Goal: Transaction & Acquisition: Subscribe to service/newsletter

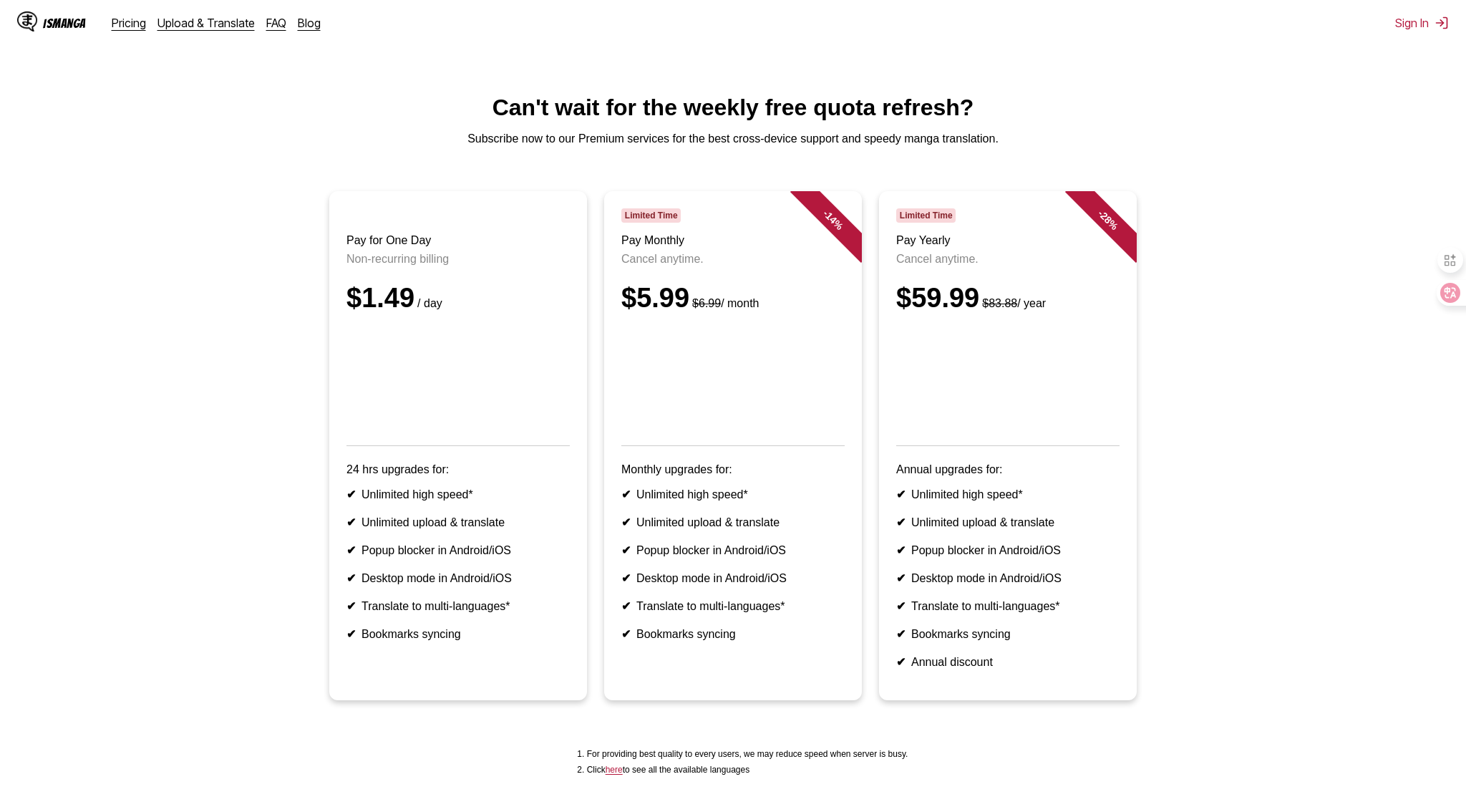
click at [1202, 23] on div "IsManga Pricing Upload & Translate FAQ Blog Sign In Pricing Upload & Translate …" at bounding box center [733, 23] width 1466 height 46
click at [280, 28] on div "Pricing Upload & Translate FAQ Blog" at bounding box center [222, 23] width 221 height 15
click at [269, 25] on link "FAQ" at bounding box center [277, 23] width 20 height 15
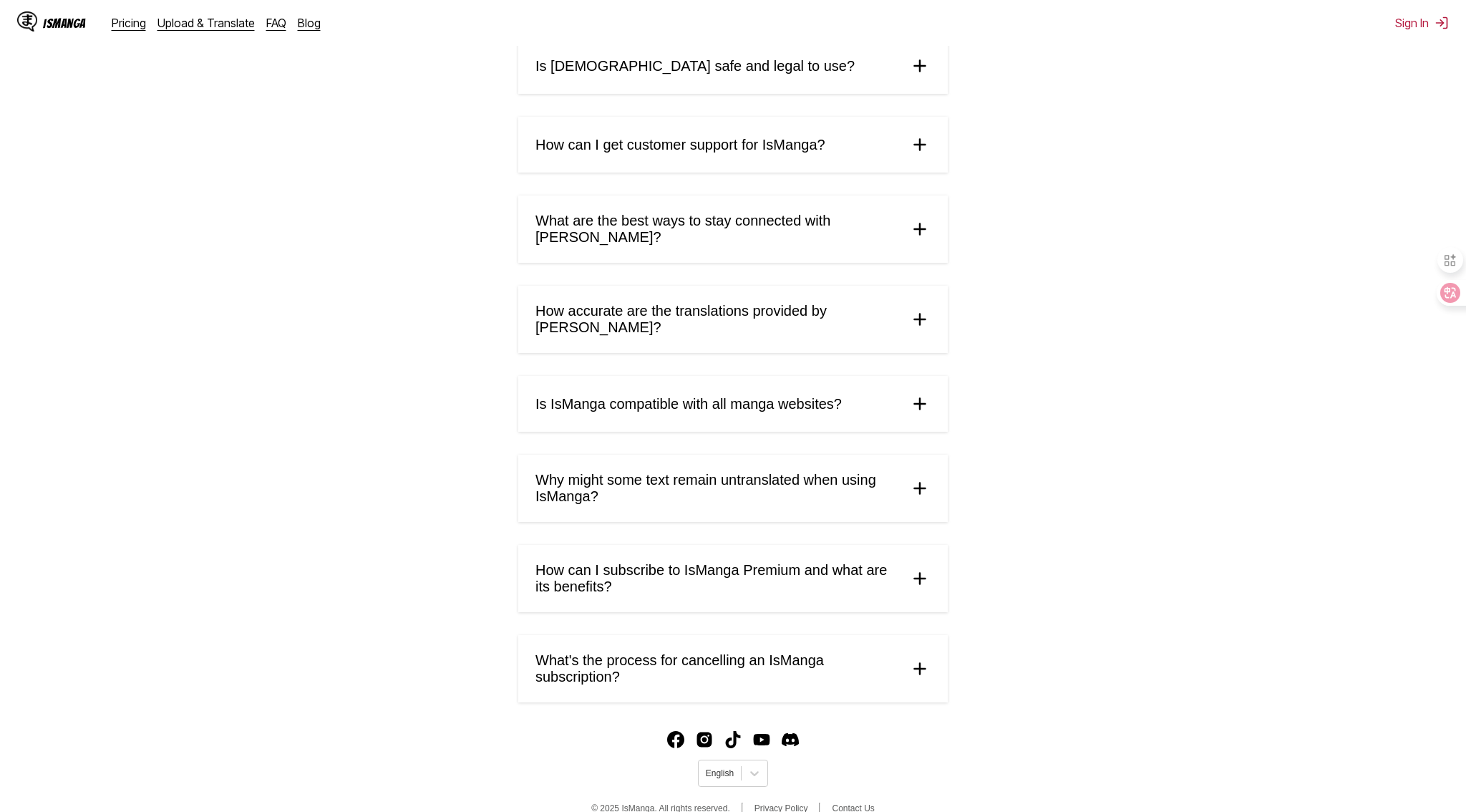
scroll to position [434, 0]
click at [797, 66] on summary "Is [DEMOGRAPHIC_DATA] safe and legal to use?" at bounding box center [733, 64] width 429 height 56
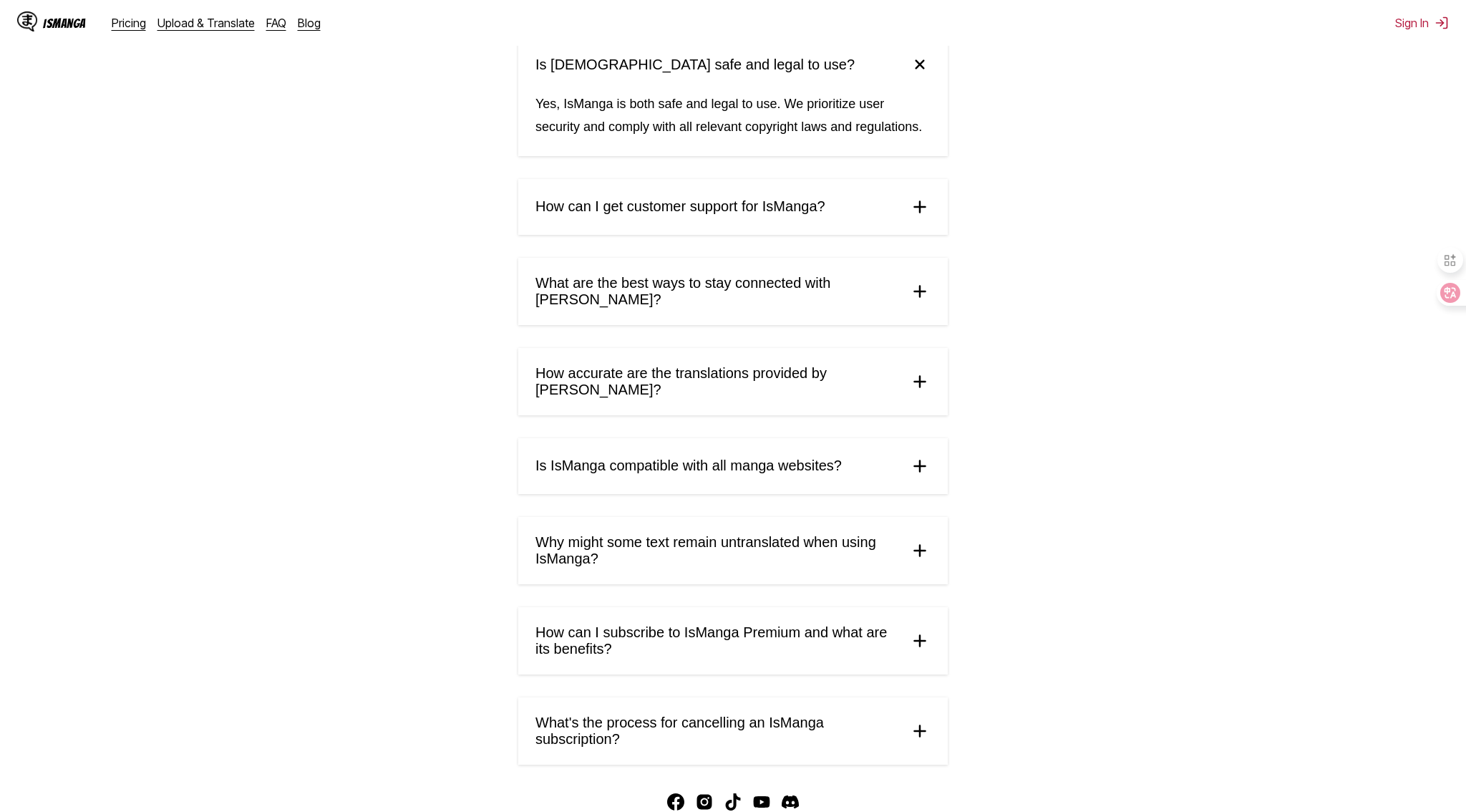
click at [797, 66] on summary "Is [DEMOGRAPHIC_DATA] safe and legal to use?" at bounding box center [733, 64] width 429 height 56
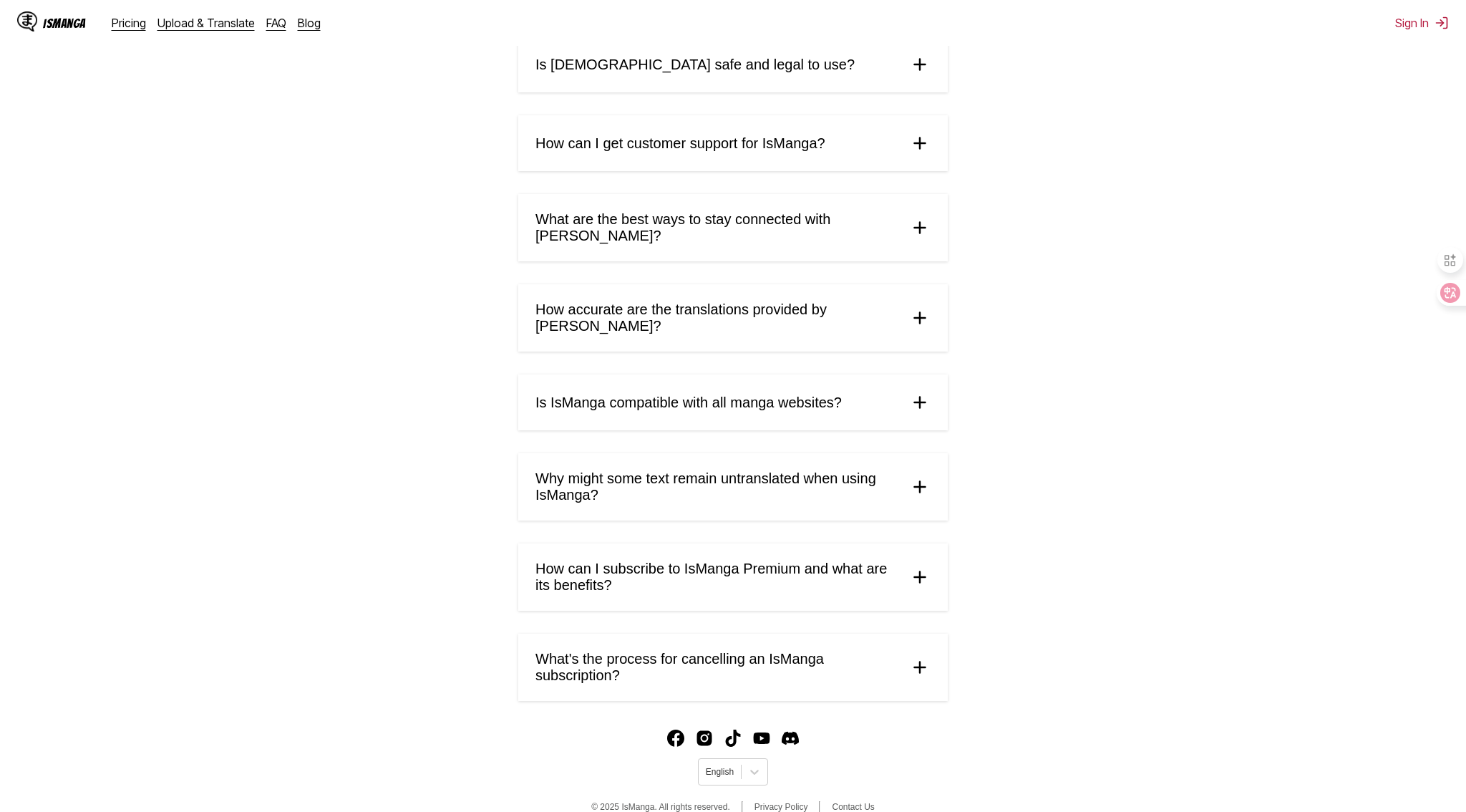
click at [763, 579] on summary "How can I subscribe to IsManga Premium and what are its benefits?" at bounding box center [733, 577] width 429 height 67
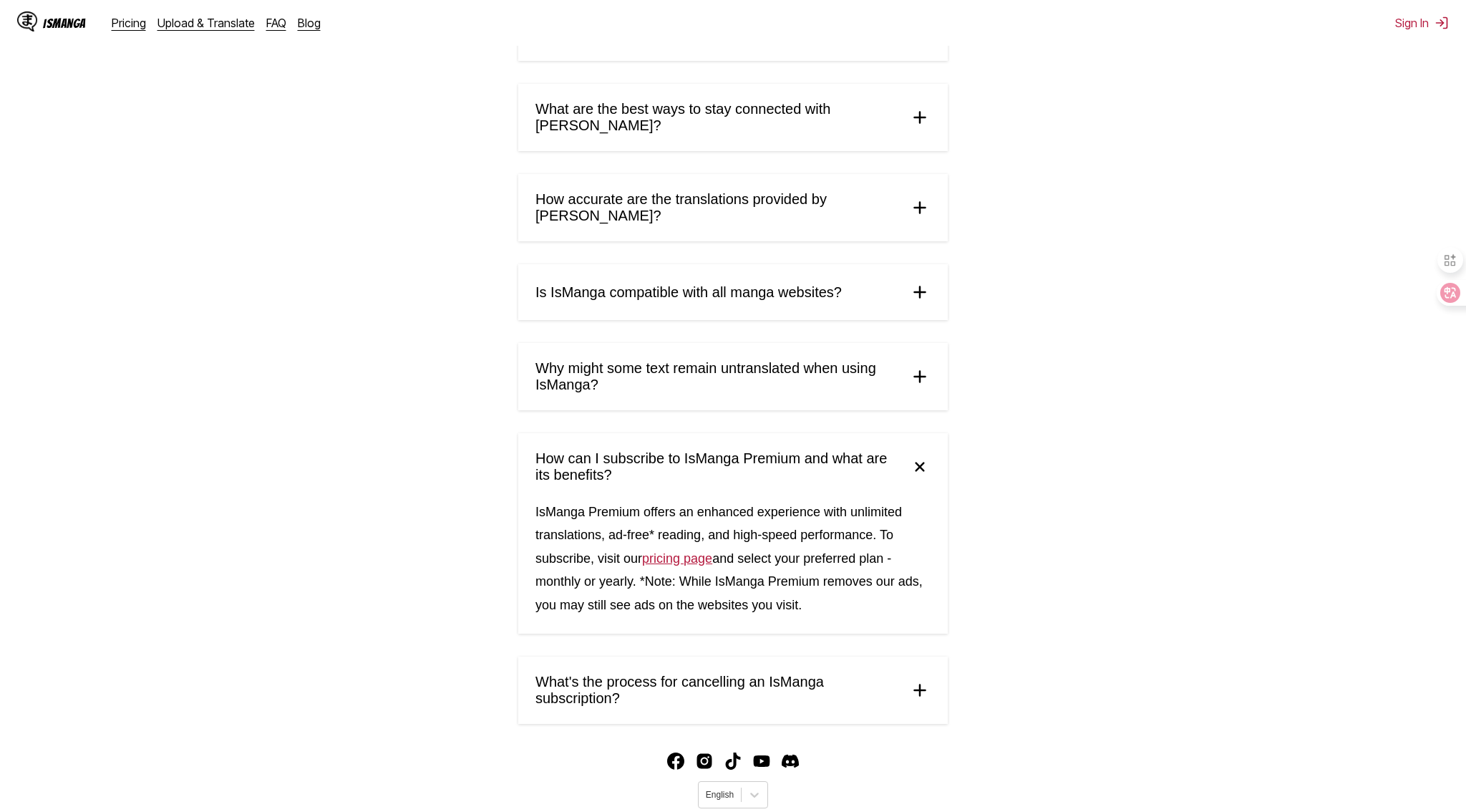
scroll to position [566, 0]
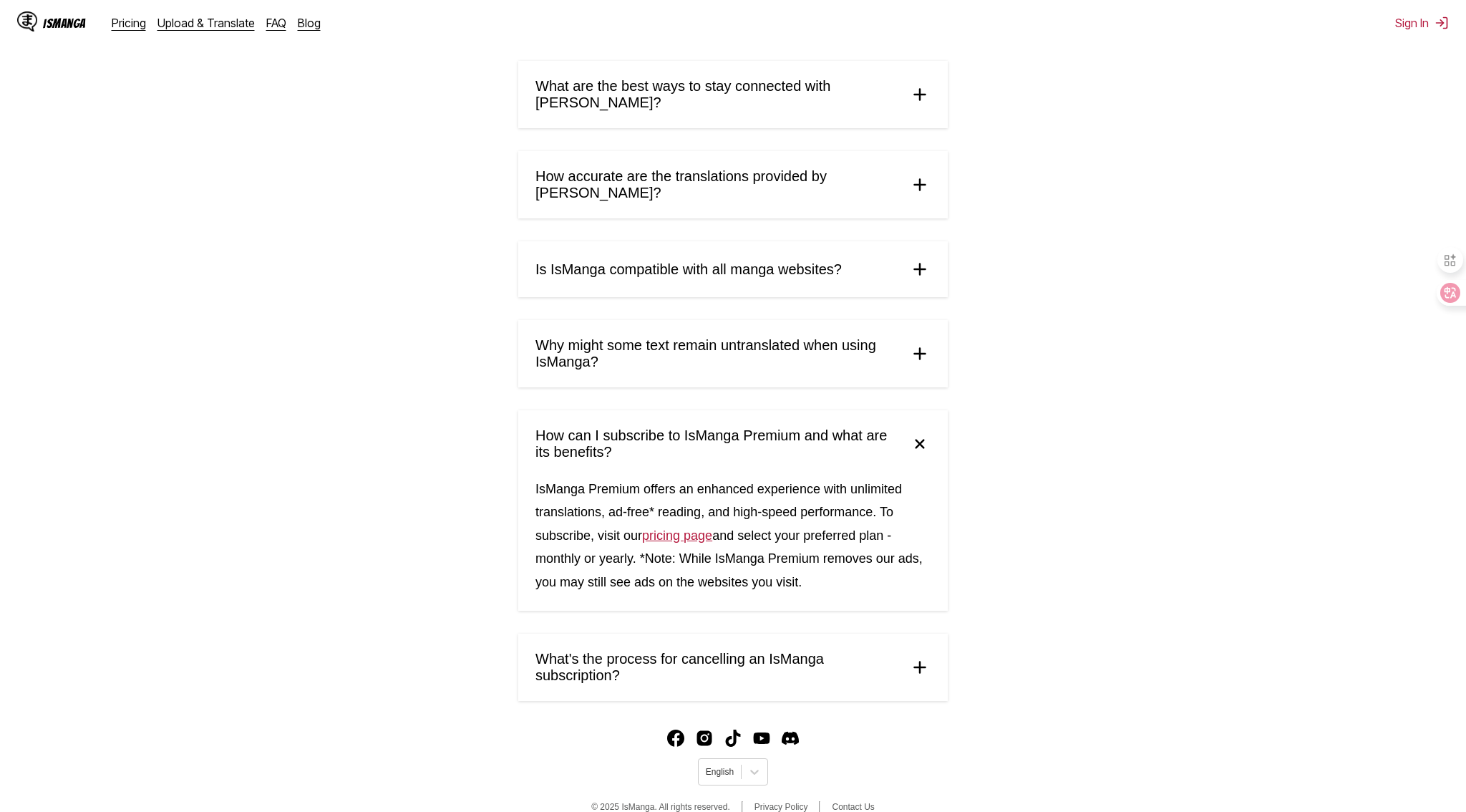
click at [780, 651] on span "What's the process for cancelling an IsManga subscription?" at bounding box center [716, 668] width 362 height 33
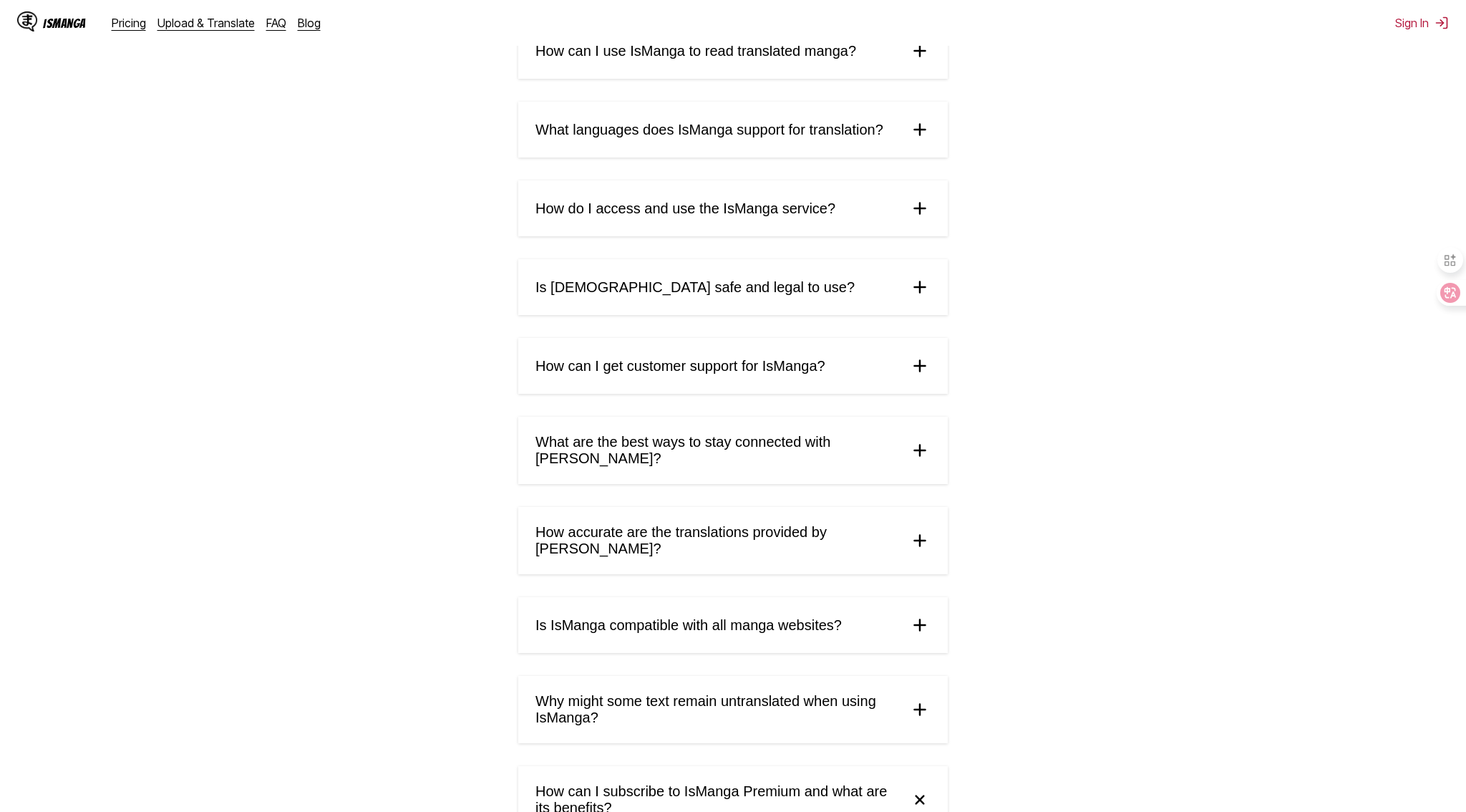
scroll to position [654, 0]
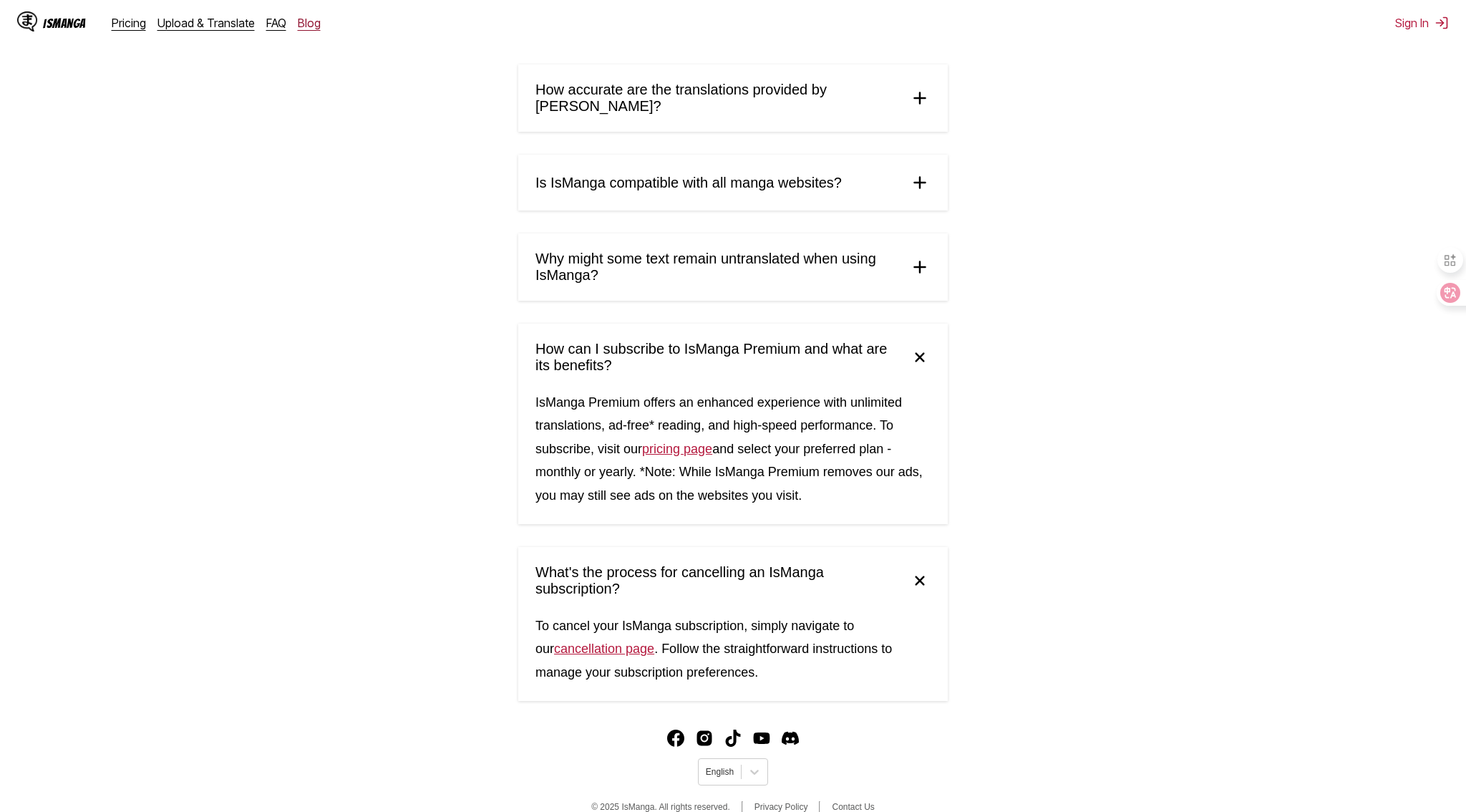
click at [300, 22] on link "Blog" at bounding box center [309, 23] width 23 height 15
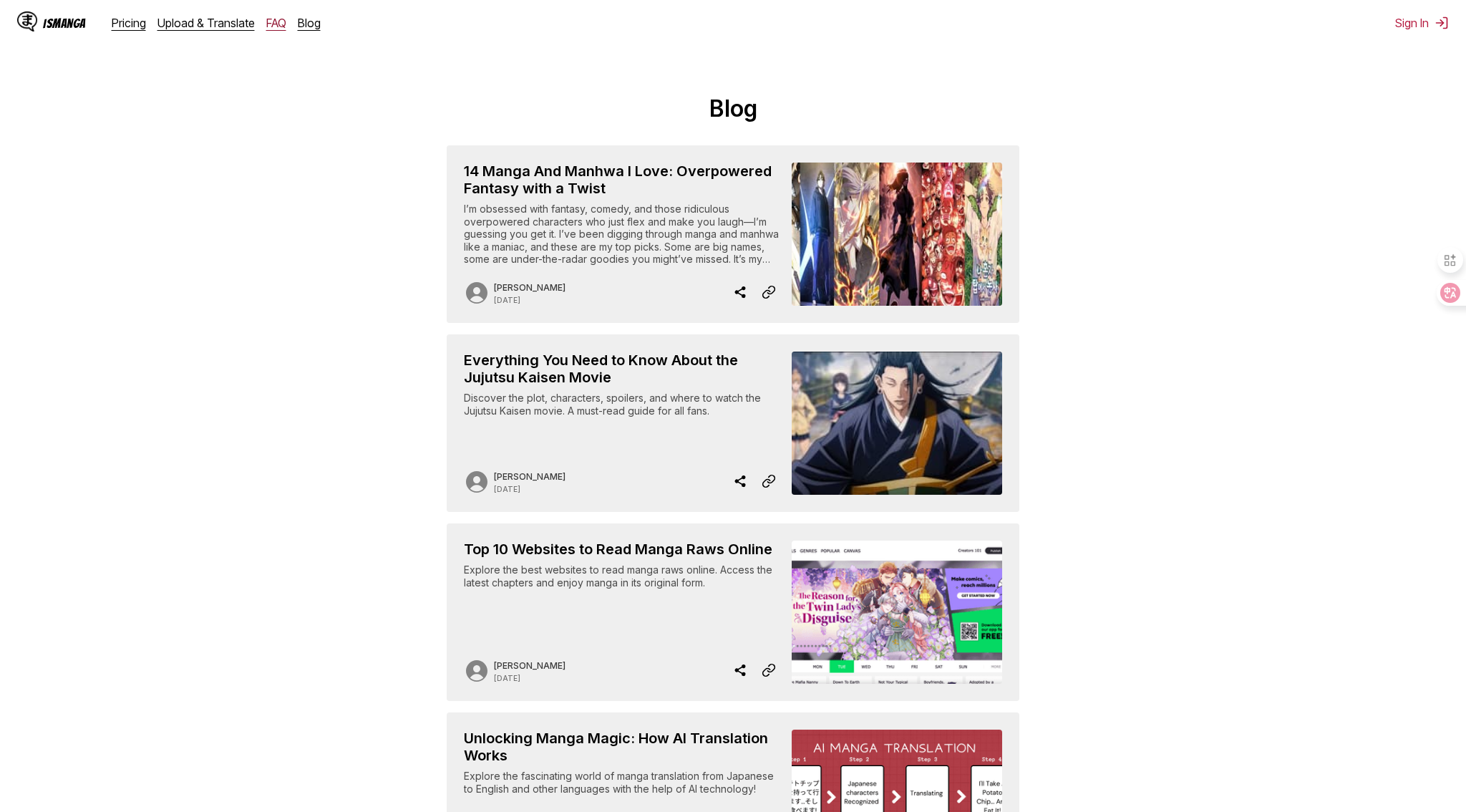
click at [267, 22] on link "FAQ" at bounding box center [277, 23] width 20 height 15
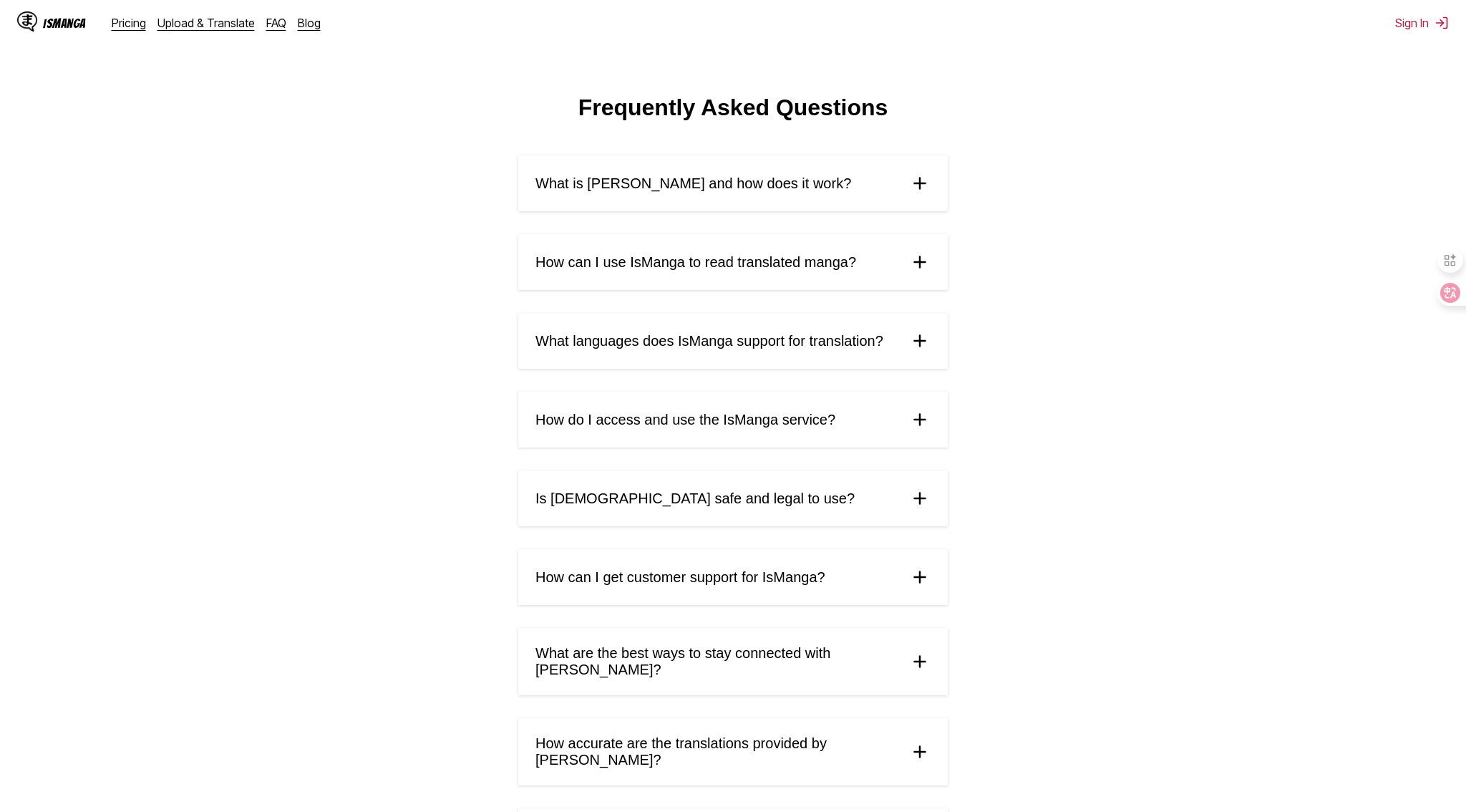
click at [31, 17] on img at bounding box center [28, 21] width 20 height 20
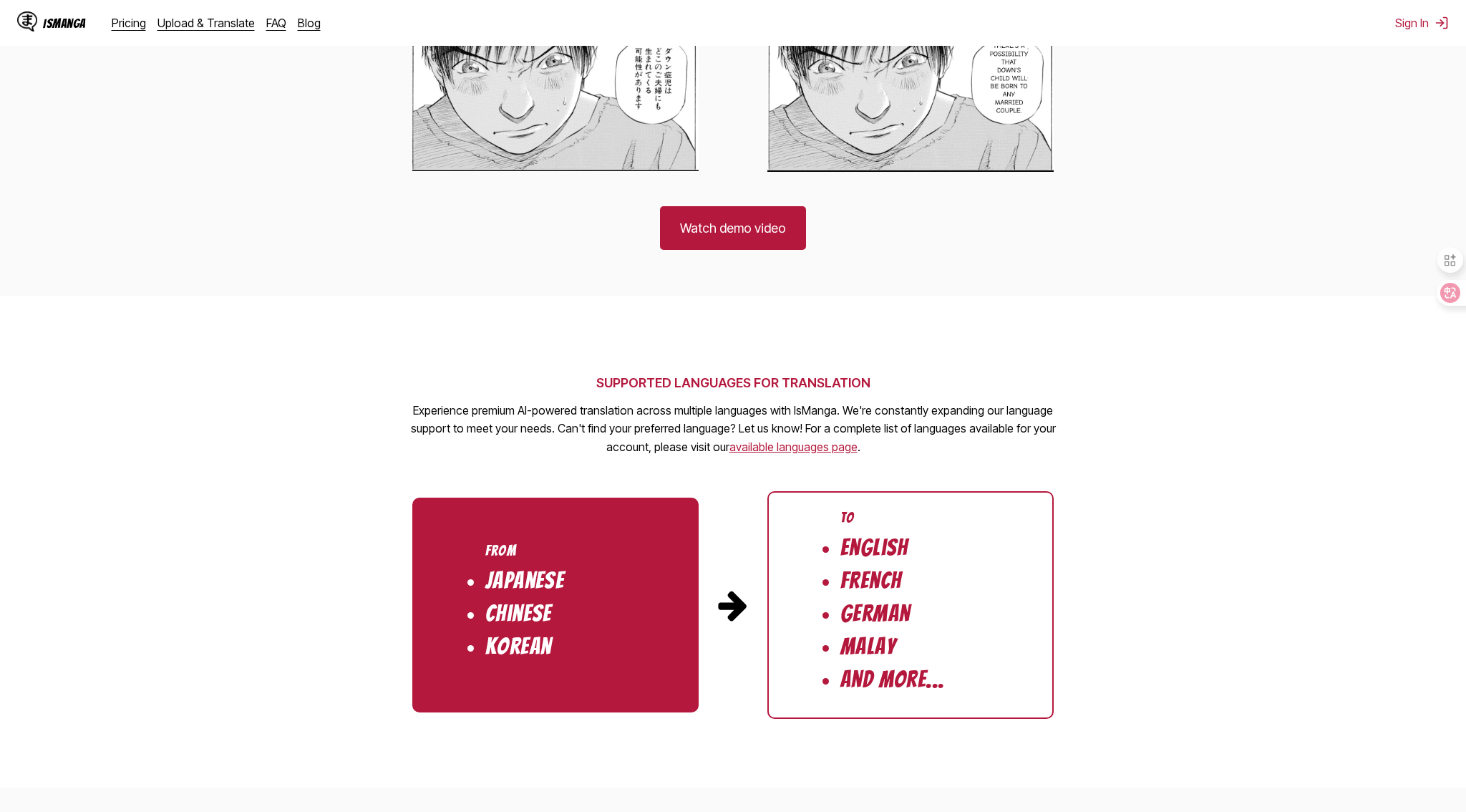
scroll to position [1099, 0]
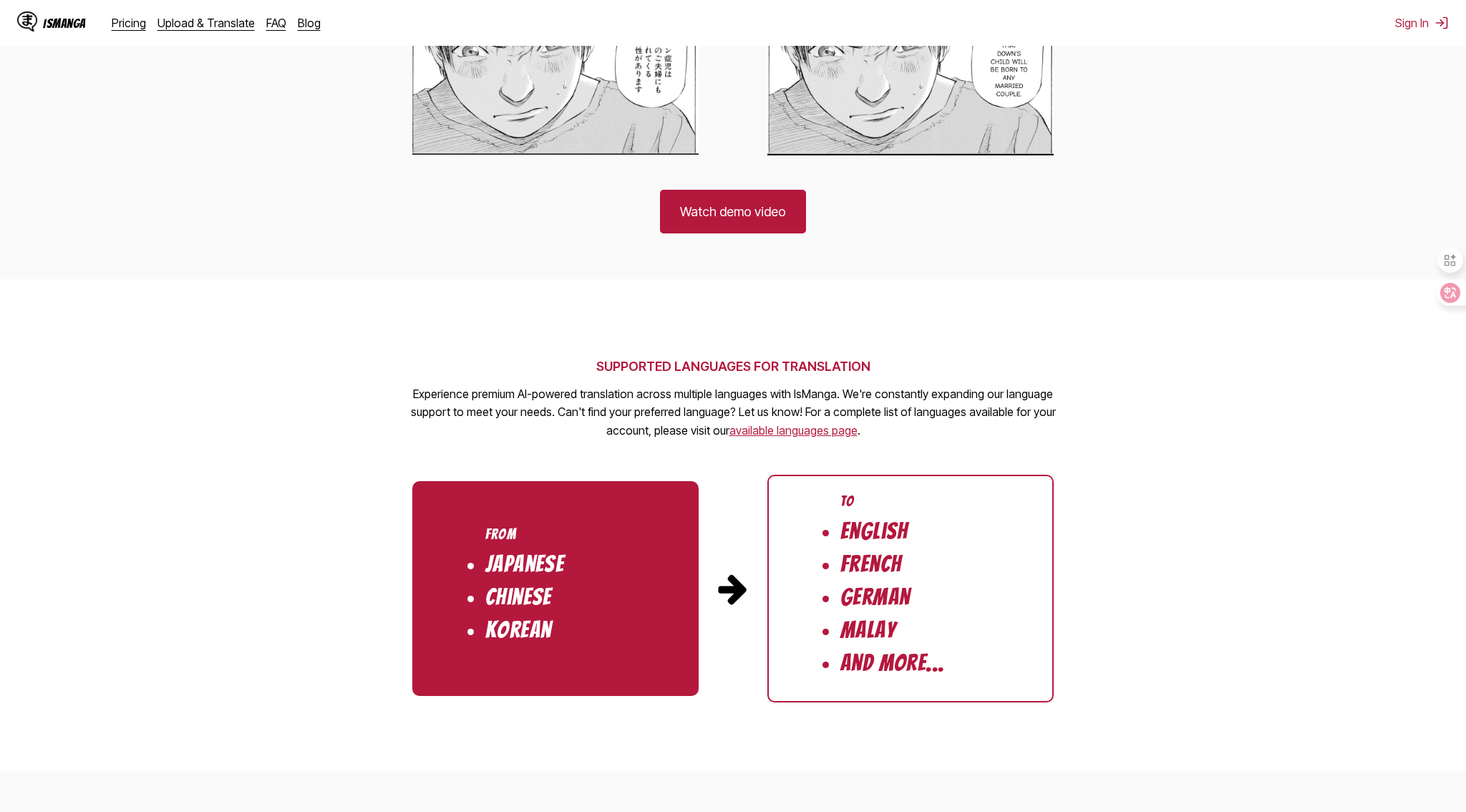
click at [781, 429] on link "available languages page" at bounding box center [793, 430] width 128 height 15
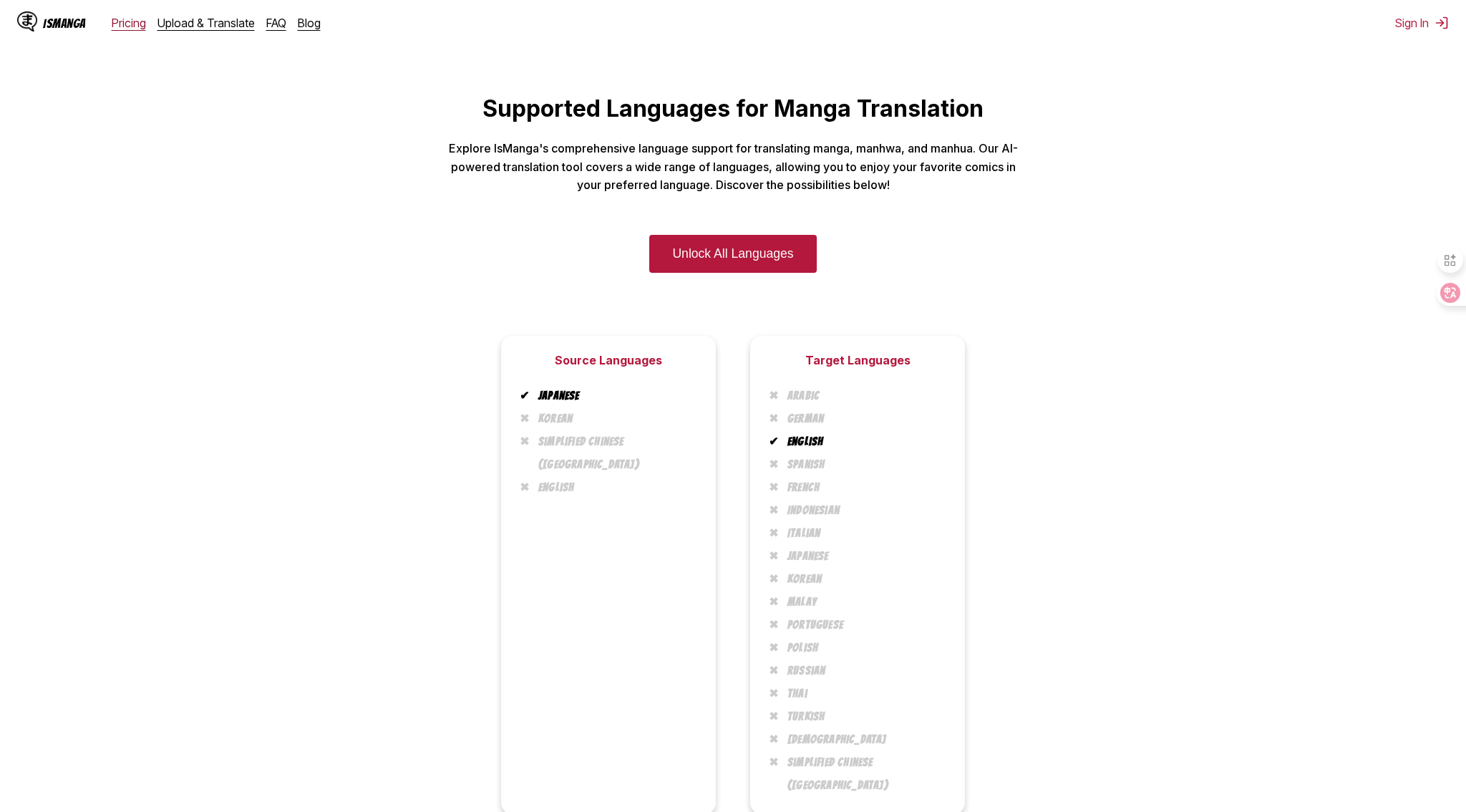
click at [131, 24] on link "Pricing" at bounding box center [128, 23] width 34 height 15
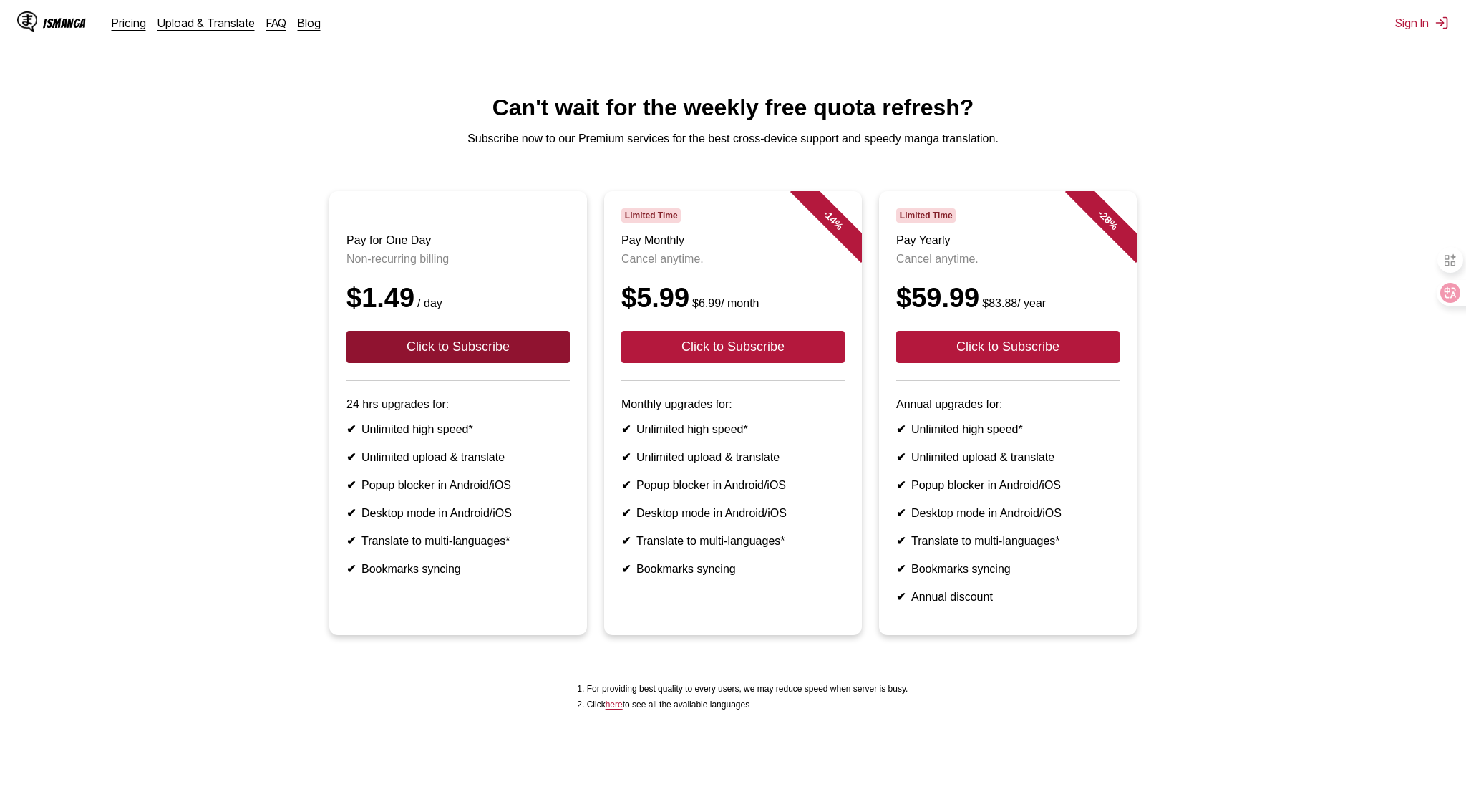
click at [531, 351] on button "Click to Subscribe" at bounding box center [458, 347] width 223 height 32
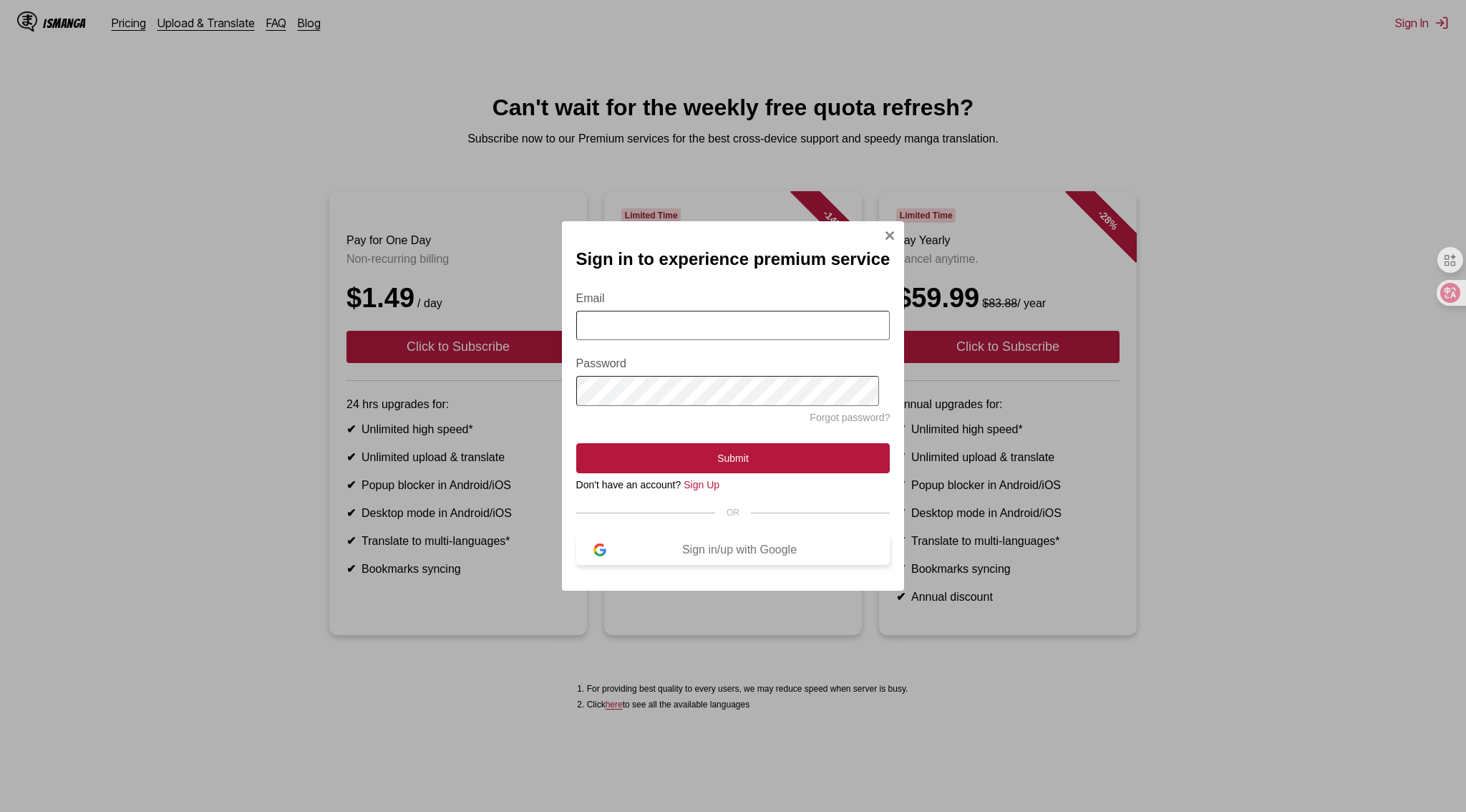
click at [709, 540] on button "Sign in/up with Google" at bounding box center [734, 549] width 315 height 30
